Goal: Transaction & Acquisition: Download file/media

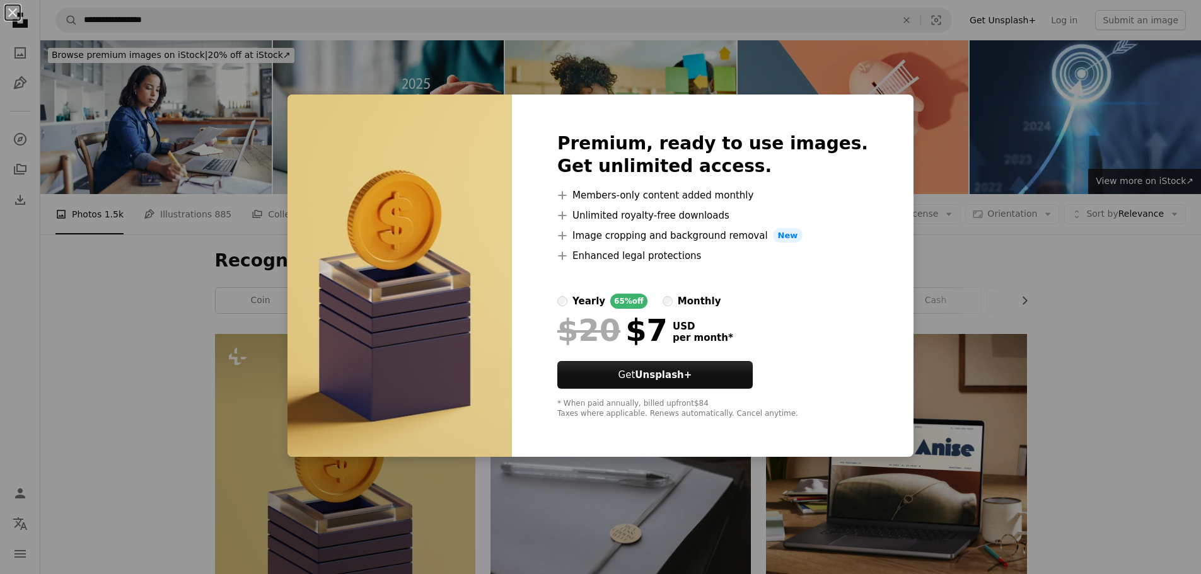
scroll to position [252, 0]
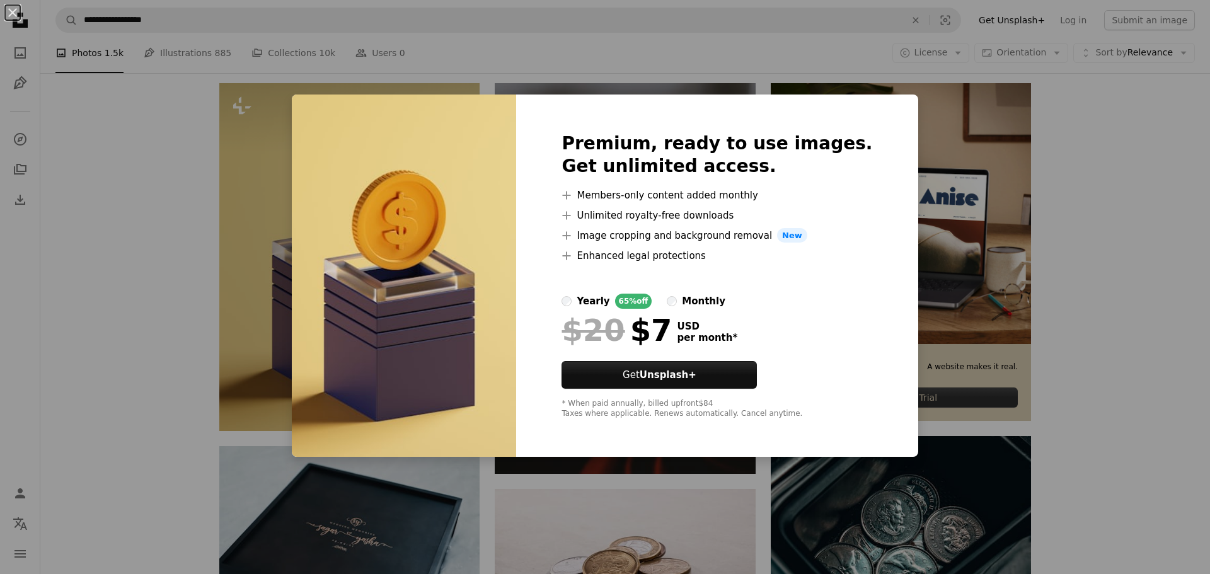
click at [122, 305] on div "An X shape Premium, ready to use images. Get unlimited access. A plus sign Memb…" at bounding box center [605, 287] width 1210 height 574
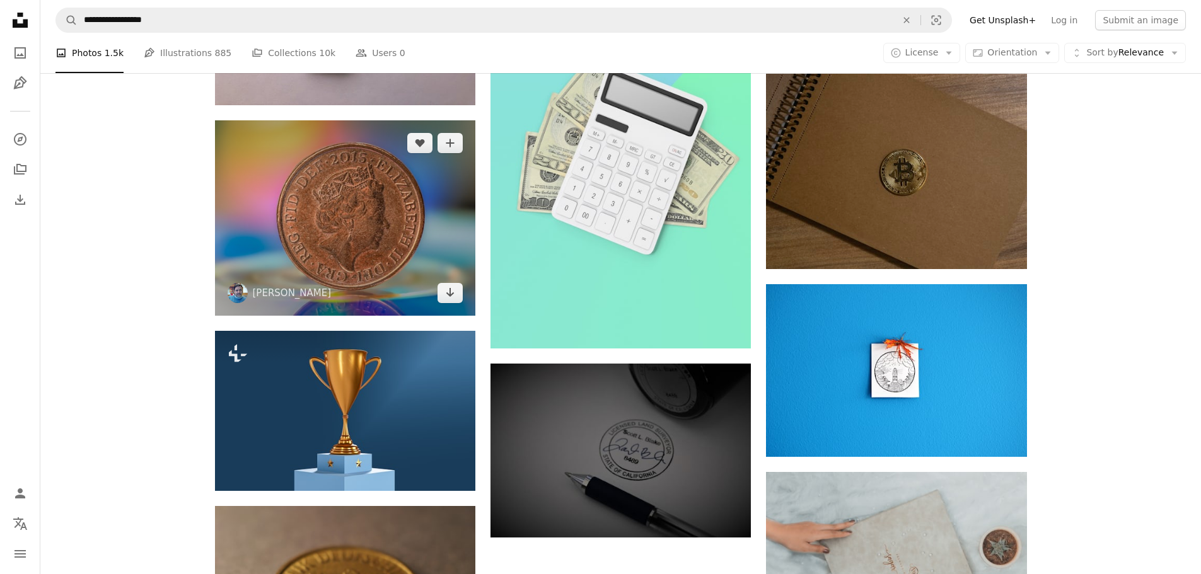
scroll to position [883, 0]
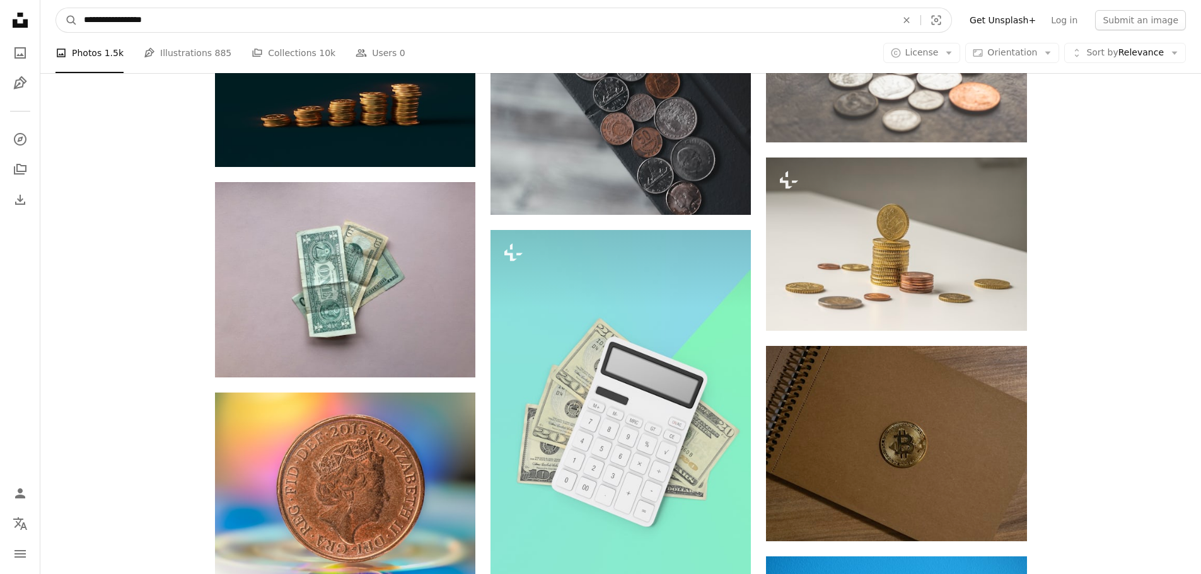
click at [157, 23] on input "**********" at bounding box center [485, 20] width 815 height 24
drag, startPoint x: 166, startPoint y: 23, endPoint x: 127, endPoint y: 27, distance: 38.7
click at [127, 27] on input "**********" at bounding box center [485, 20] width 815 height 24
type input "**********"
click button "A magnifying glass" at bounding box center [66, 20] width 21 height 24
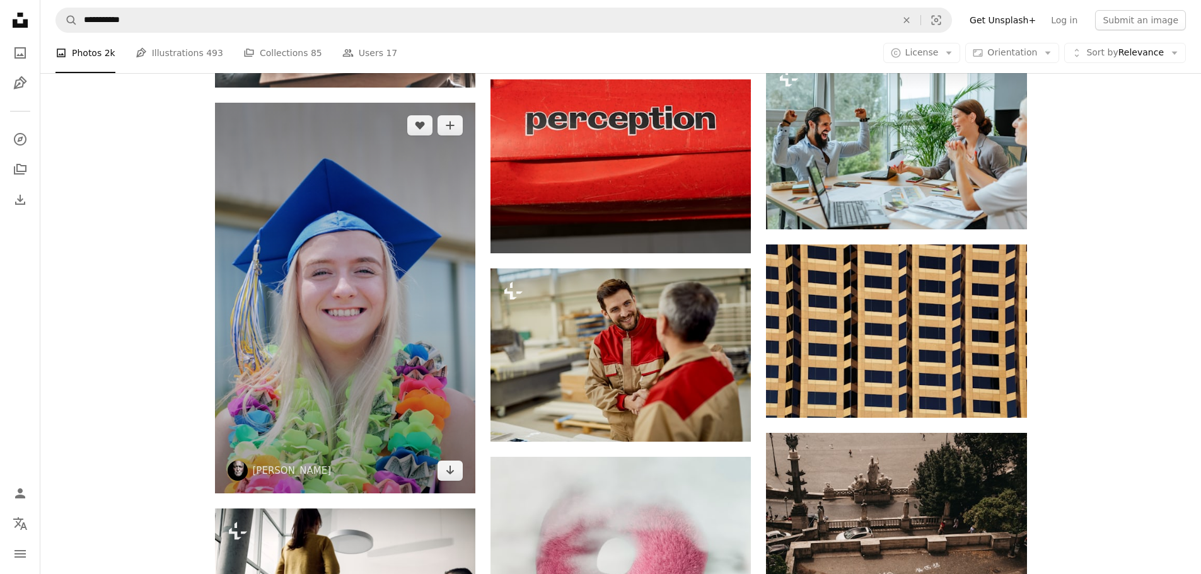
scroll to position [883, 0]
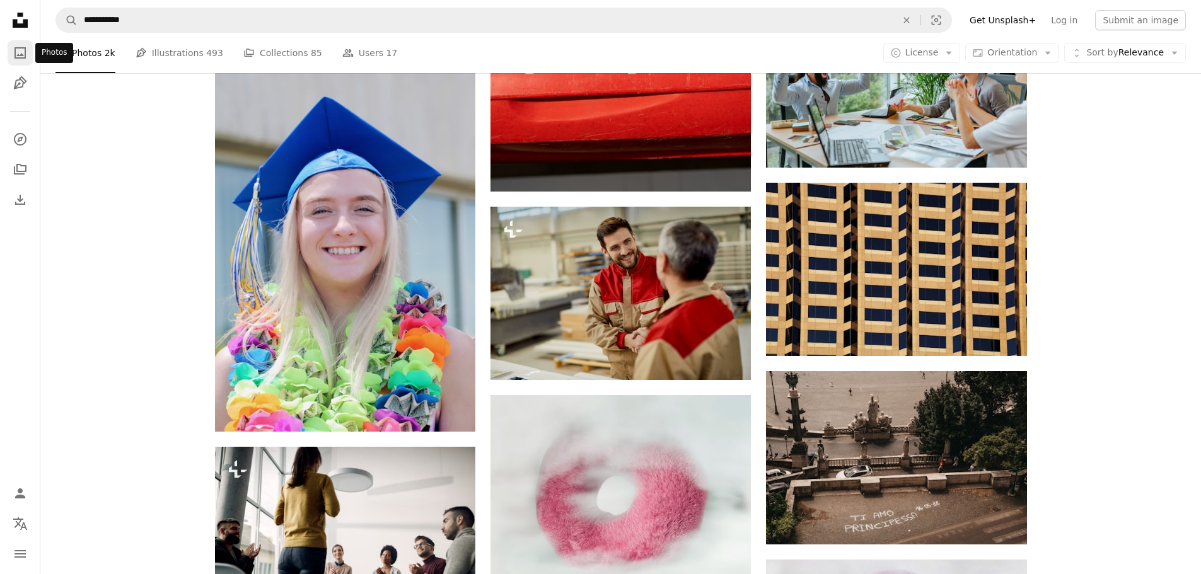
click at [21, 56] on icon "Photos" at bounding box center [19, 52] width 11 height 11
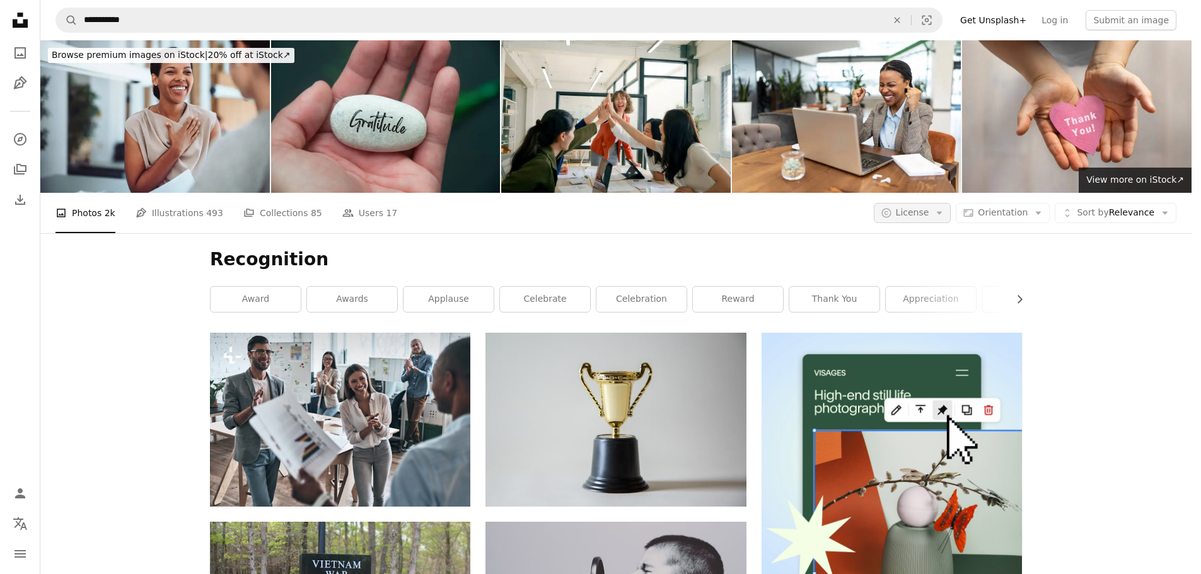
scroll to position [883, 0]
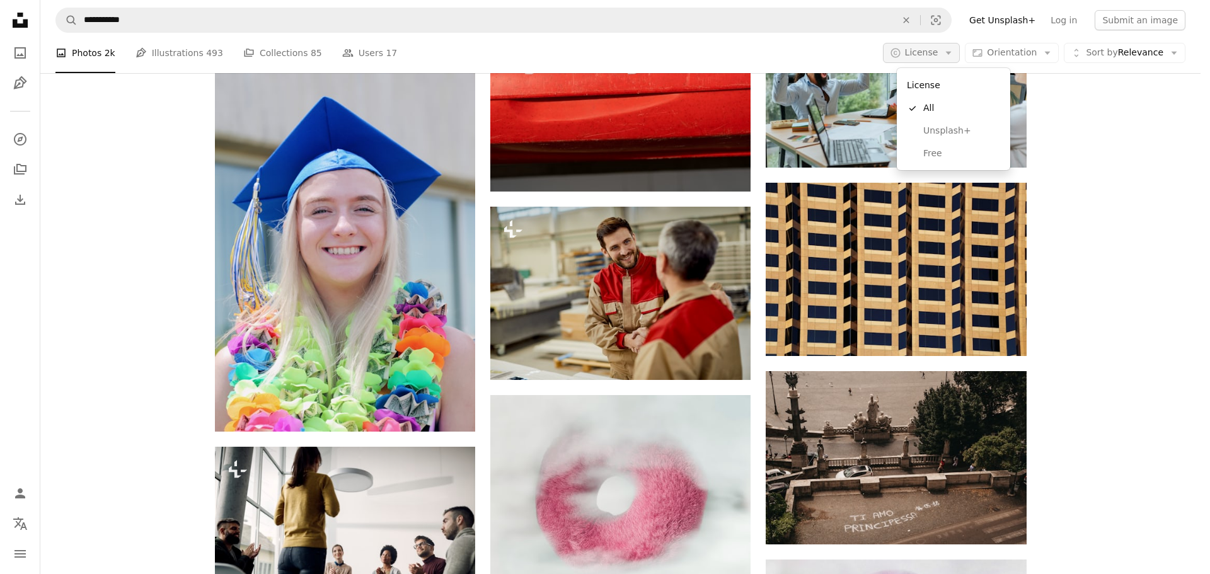
click at [954, 56] on icon "Arrow down" at bounding box center [948, 52] width 11 height 11
click at [938, 153] on span "Free" at bounding box center [962, 154] width 77 height 13
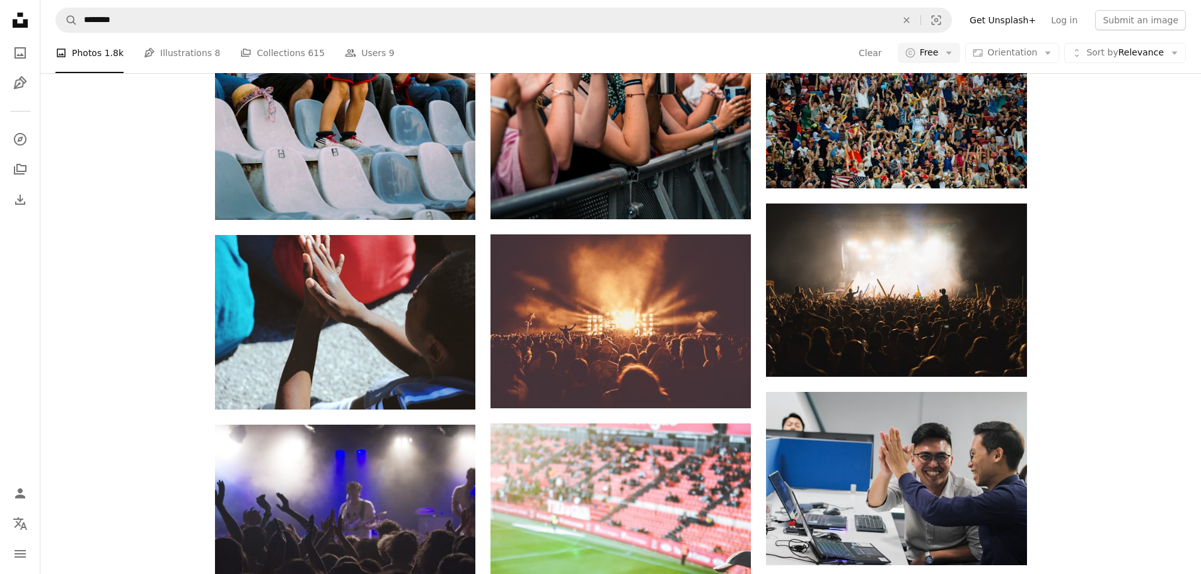
scroll to position [1198, 0]
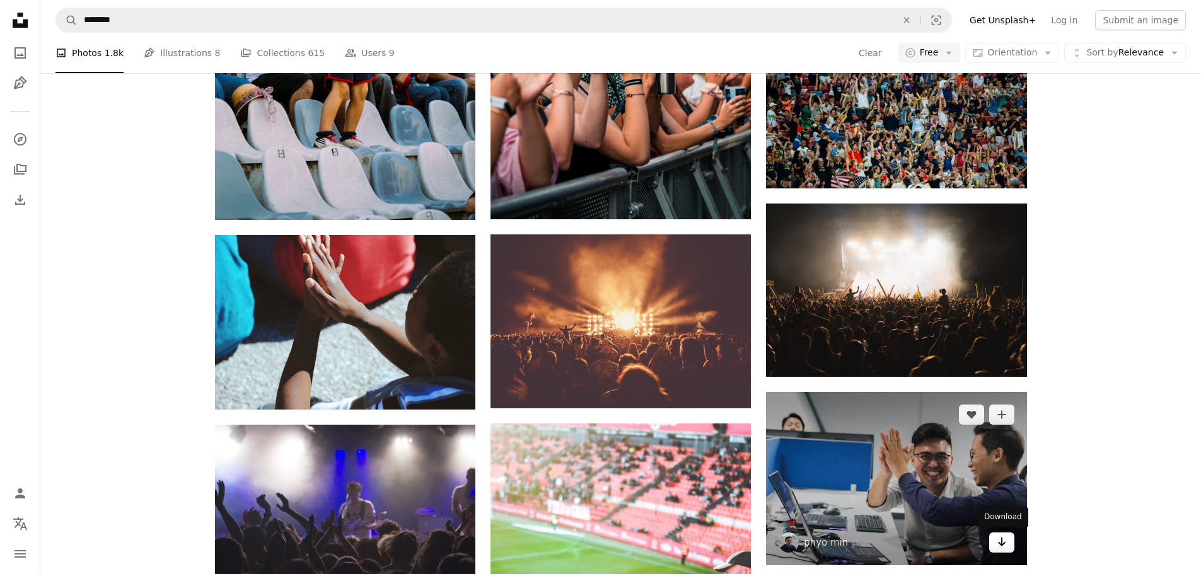
click at [1009, 533] on link "Arrow pointing down" at bounding box center [1001, 543] width 25 height 20
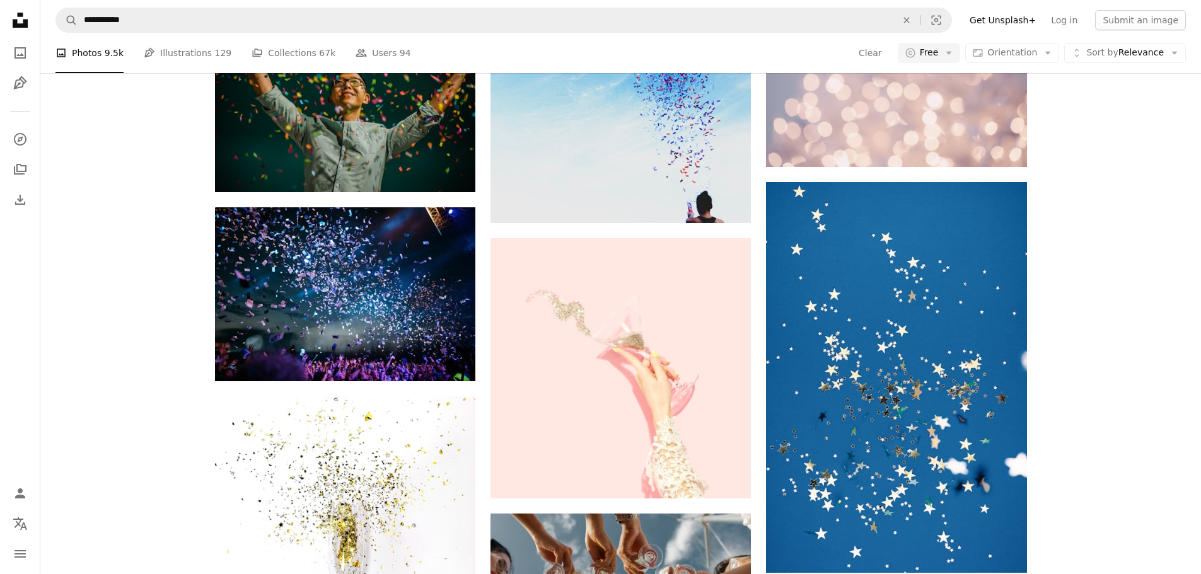
scroll to position [756, 0]
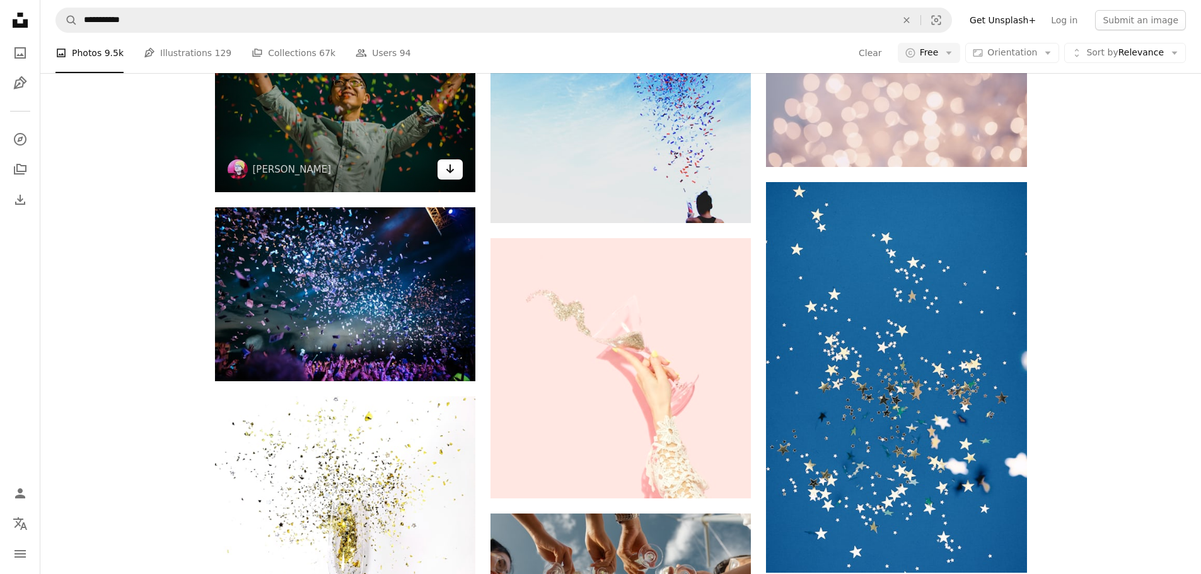
click at [448, 177] on icon "Arrow pointing down" at bounding box center [450, 168] width 10 height 15
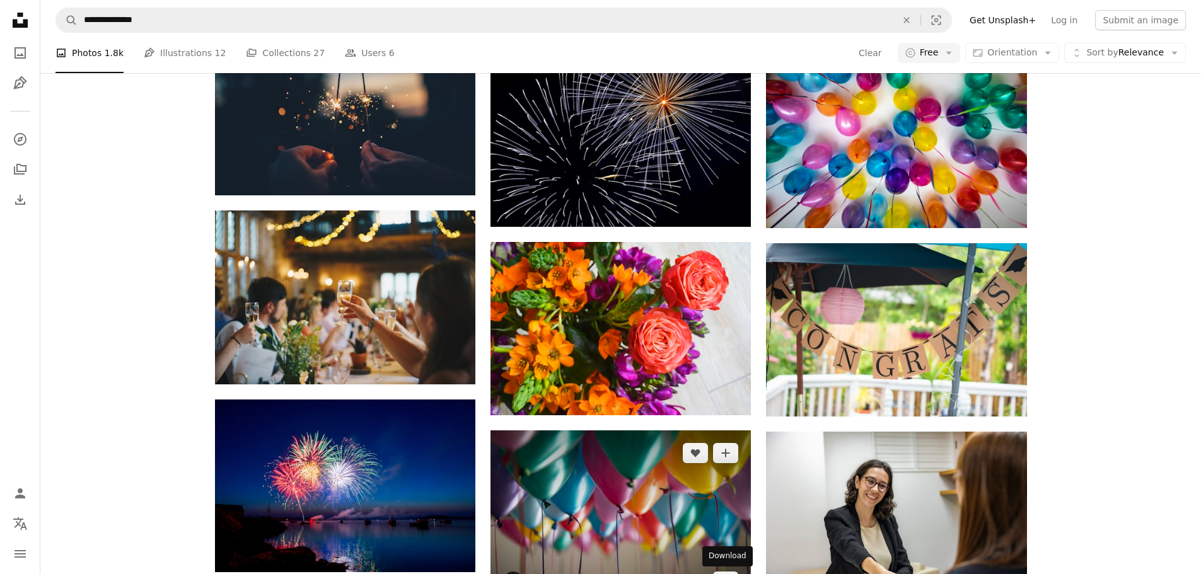
scroll to position [1072, 0]
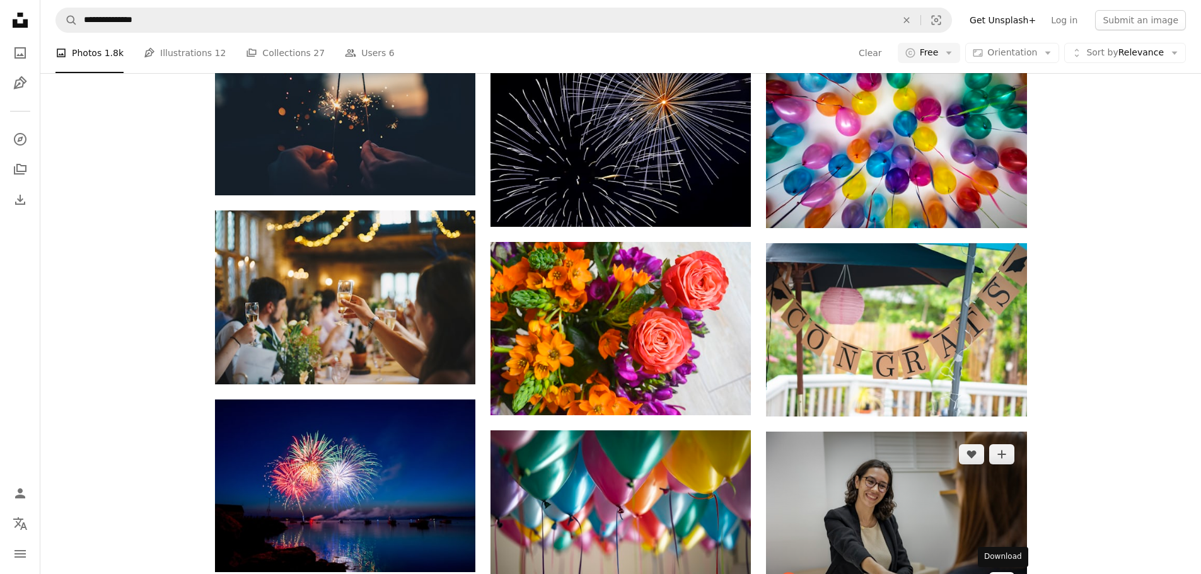
click at [1001, 574] on icon "Download" at bounding box center [1001, 581] width 8 height 9
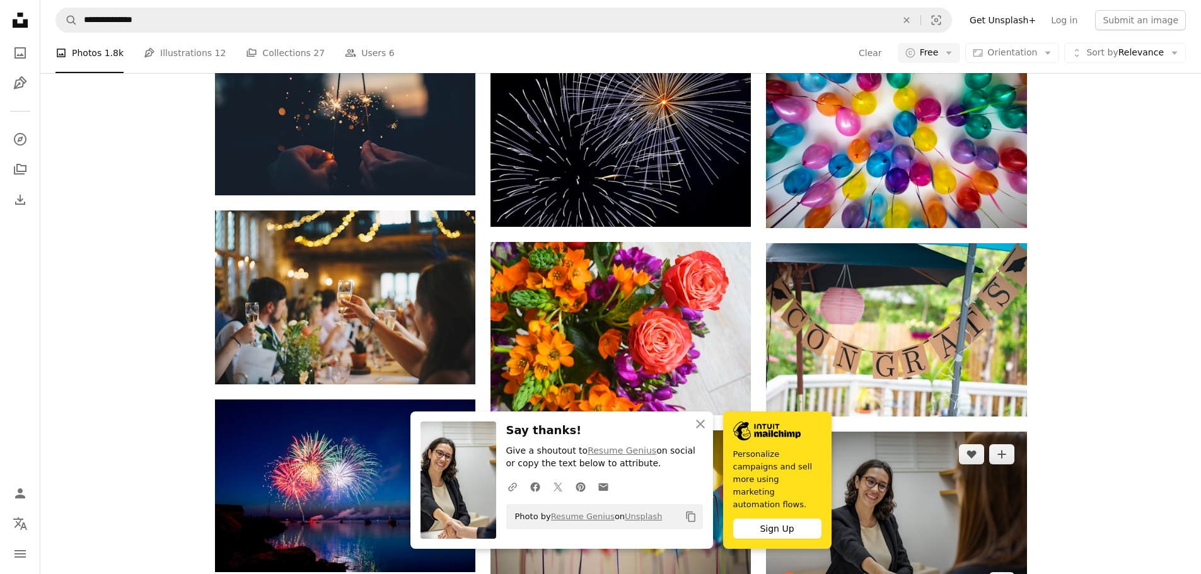
scroll to position [1387, 0]
